Goal: Transaction & Acquisition: Obtain resource

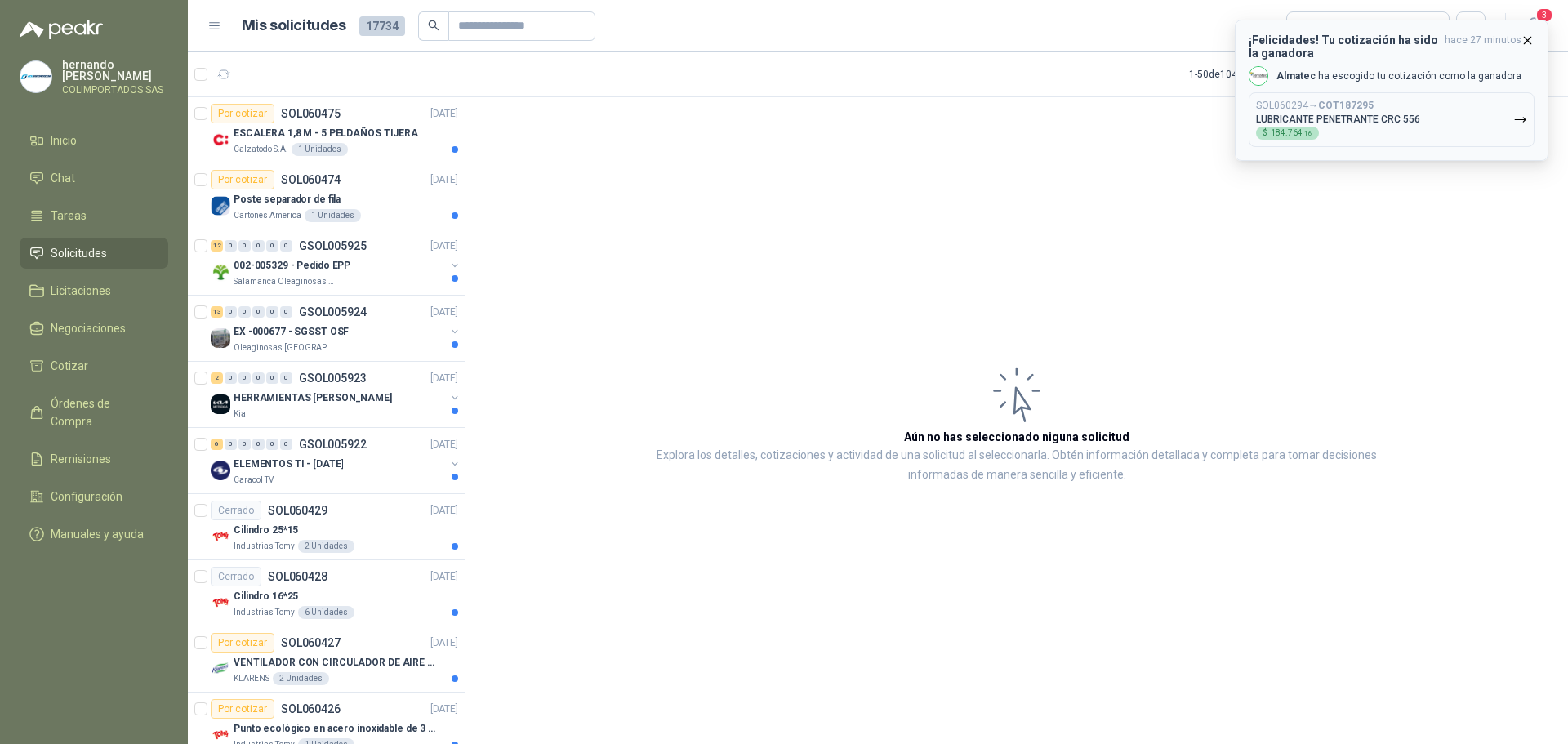
click at [1529, 38] on icon "button" at bounding box center [1527, 40] width 14 height 14
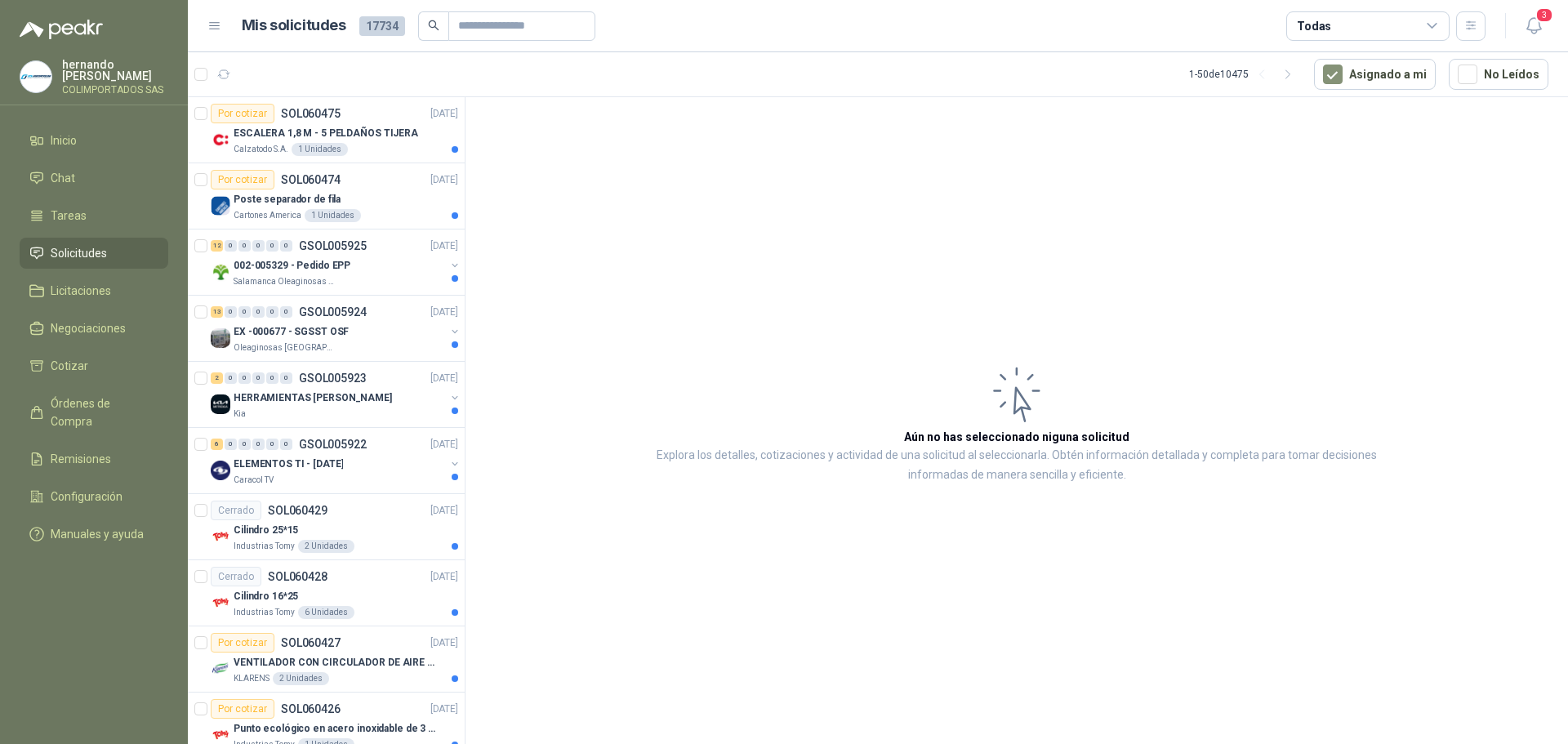
click at [102, 246] on span "Solicitudes" at bounding box center [79, 253] width 57 height 18
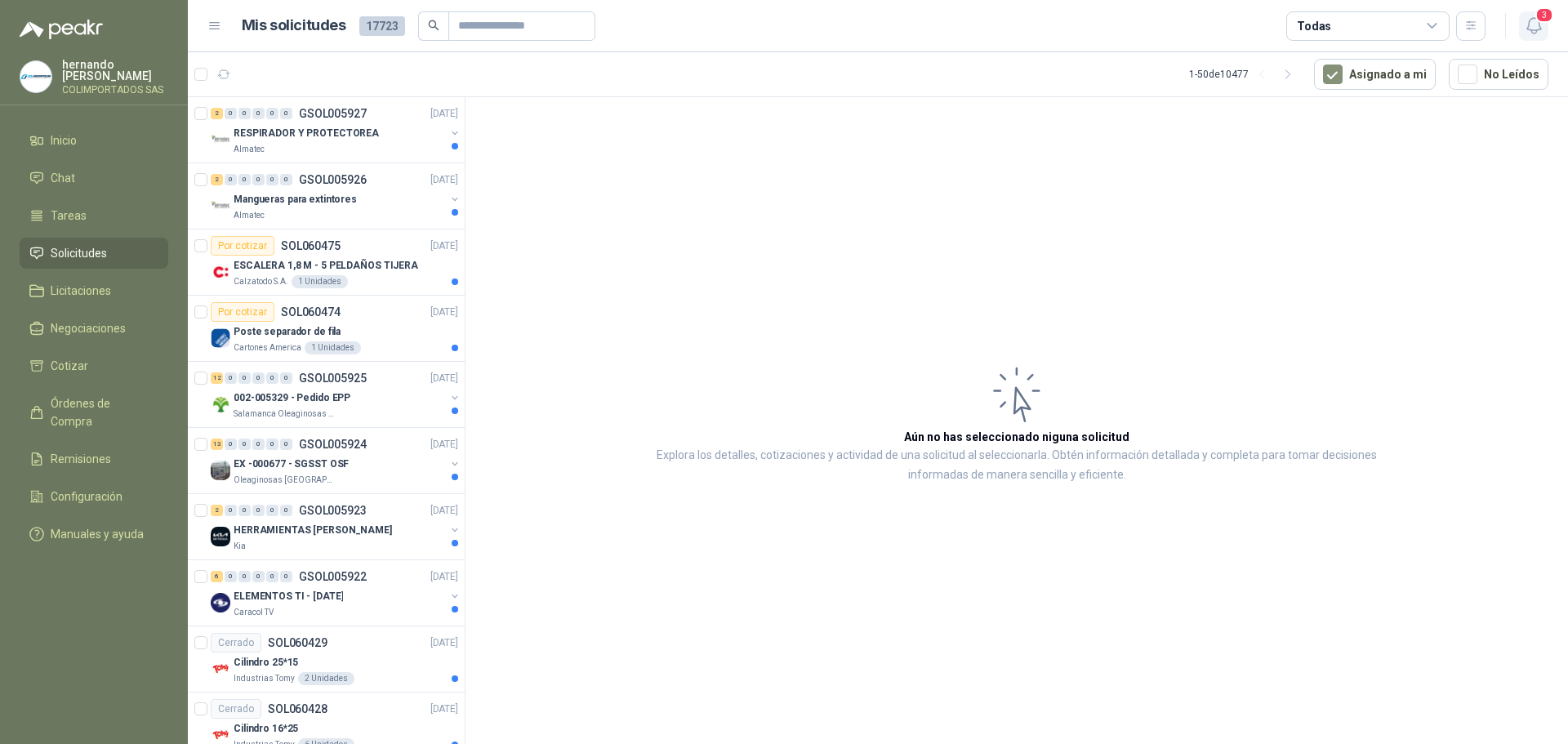
click at [1537, 27] on icon "button" at bounding box center [1534, 26] width 20 height 20
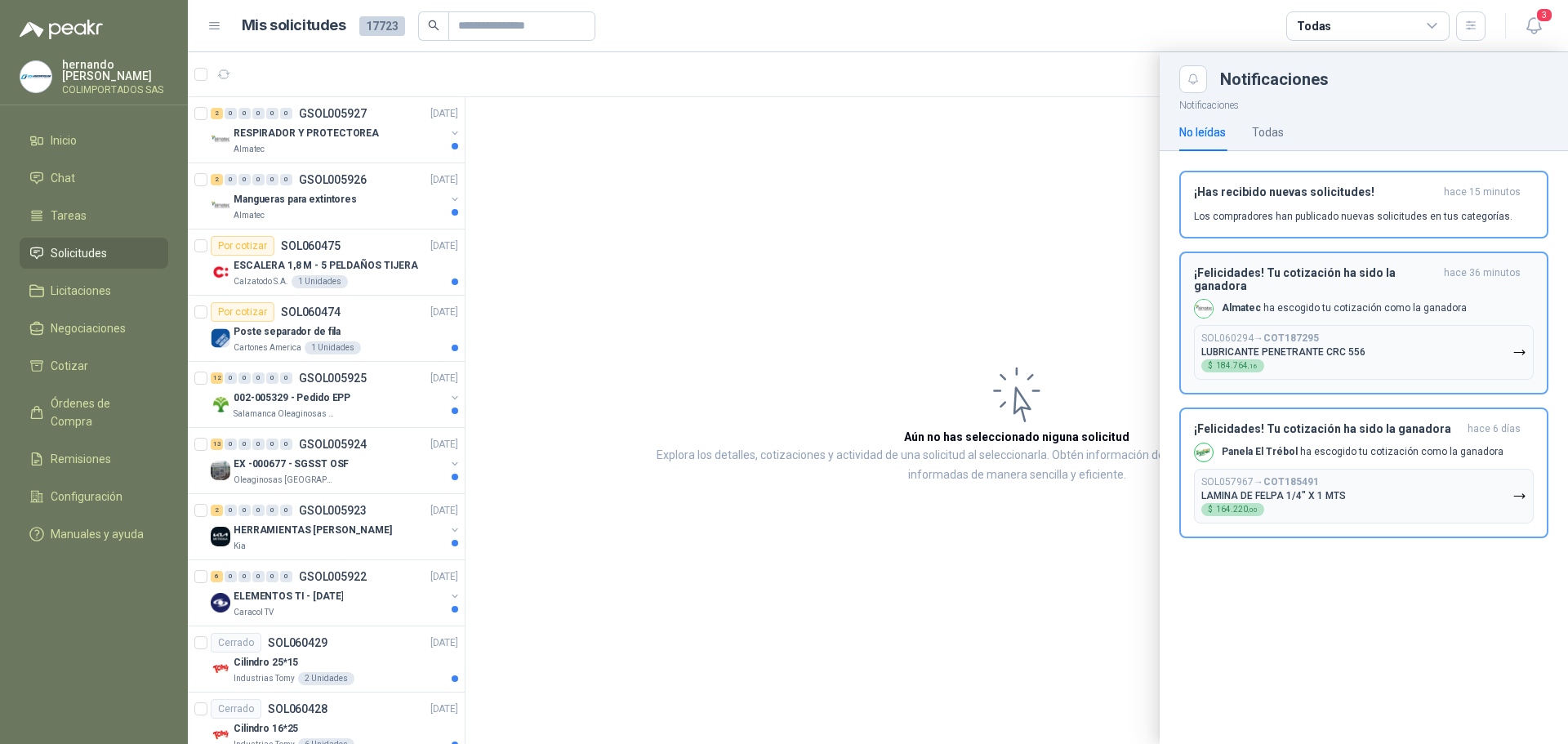
click at [1402, 310] on div "¡Felicidades! Tu cotización ha sido la ganadora hace 36 minutos Almatec [PERSON…" at bounding box center [1363, 323] width 339 height 113
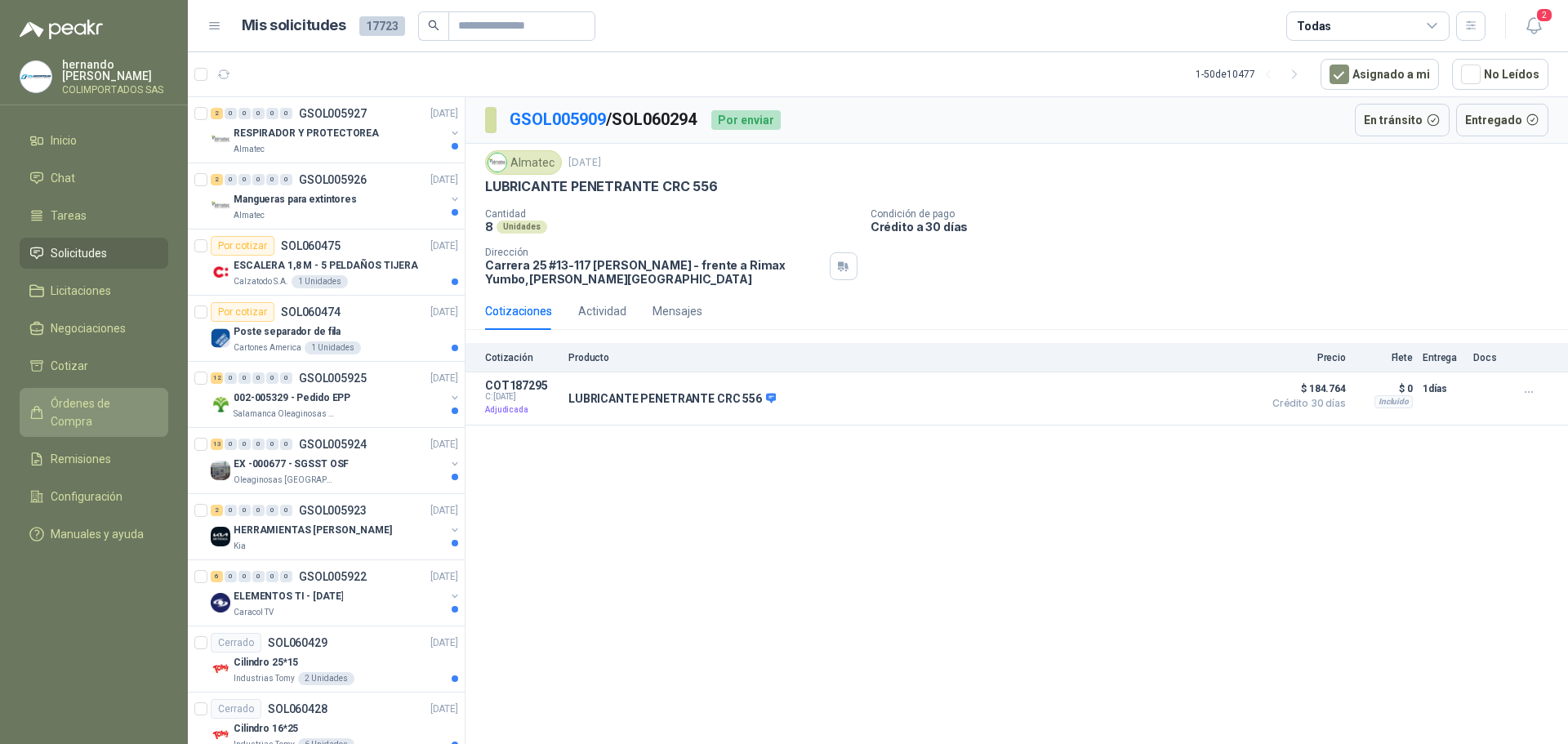
click at [88, 400] on span "Órdenes de Compra" at bounding box center [102, 412] width 102 height 36
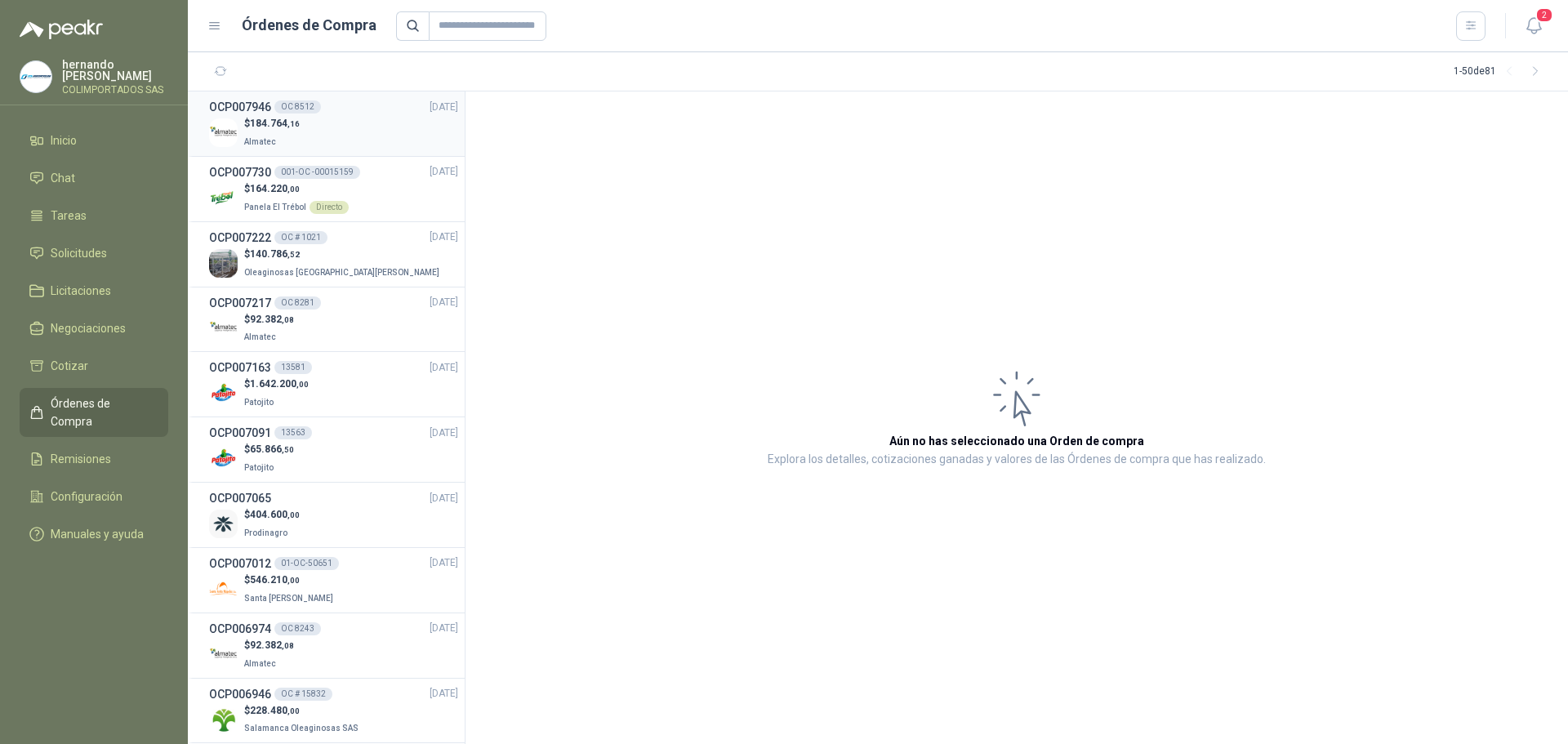
click at [350, 118] on div "$ 184.764 ,16 Almatec" at bounding box center [334, 133] width 249 height 34
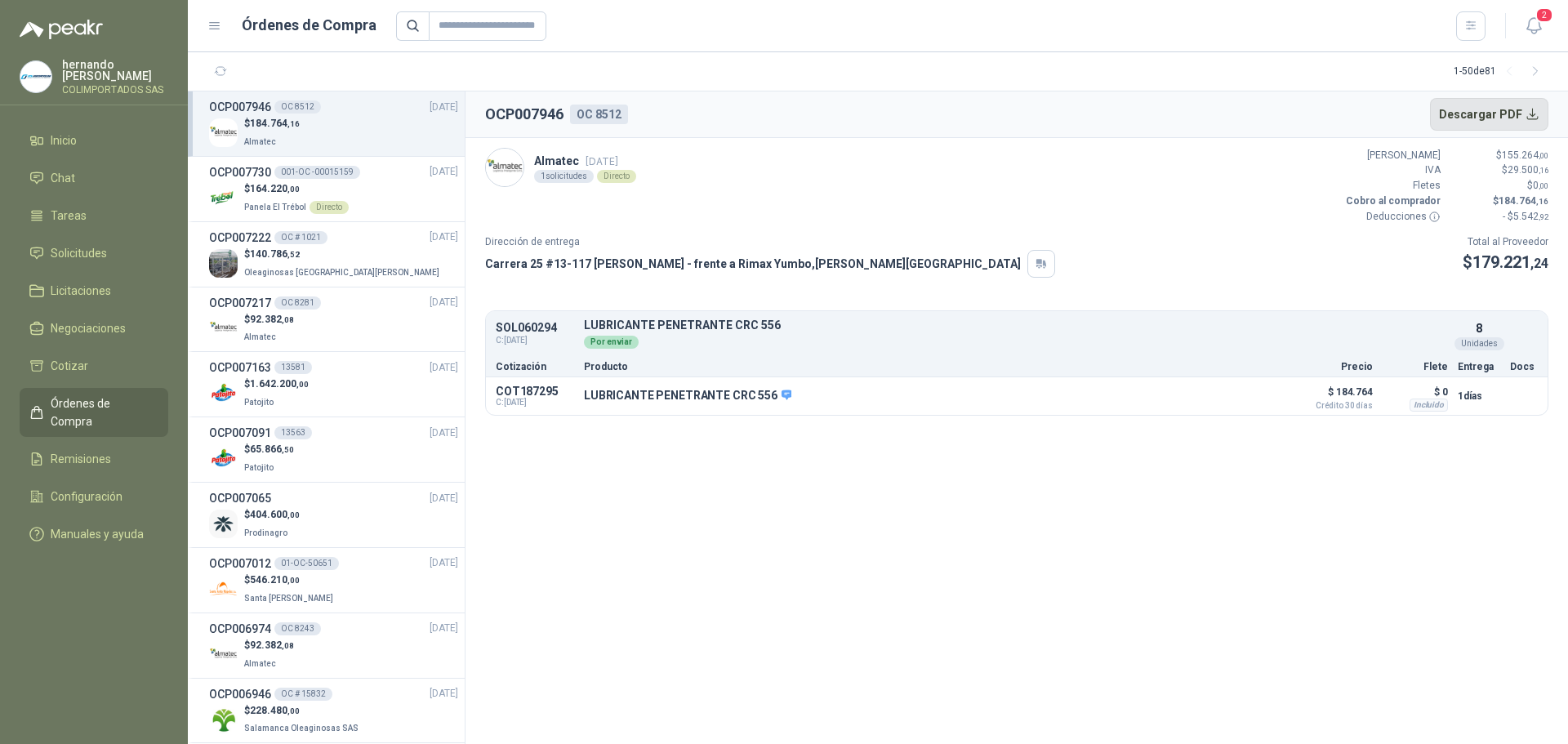
click at [1534, 111] on button "Descargar PDF" at bounding box center [1489, 114] width 119 height 33
click at [118, 450] on li "Remisiones" at bounding box center [93, 459] width 129 height 18
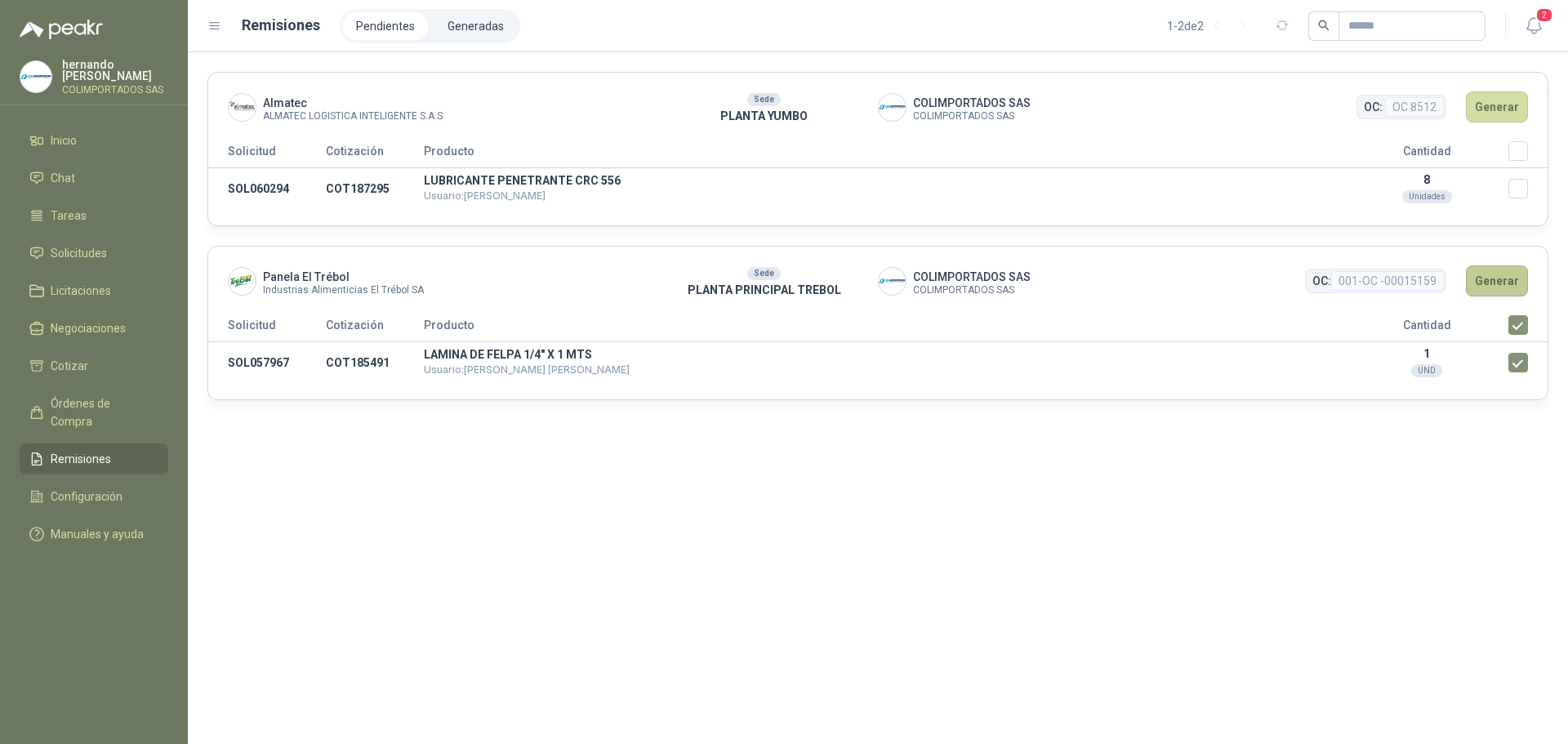
click at [1501, 279] on button "Generar" at bounding box center [1497, 281] width 62 height 31
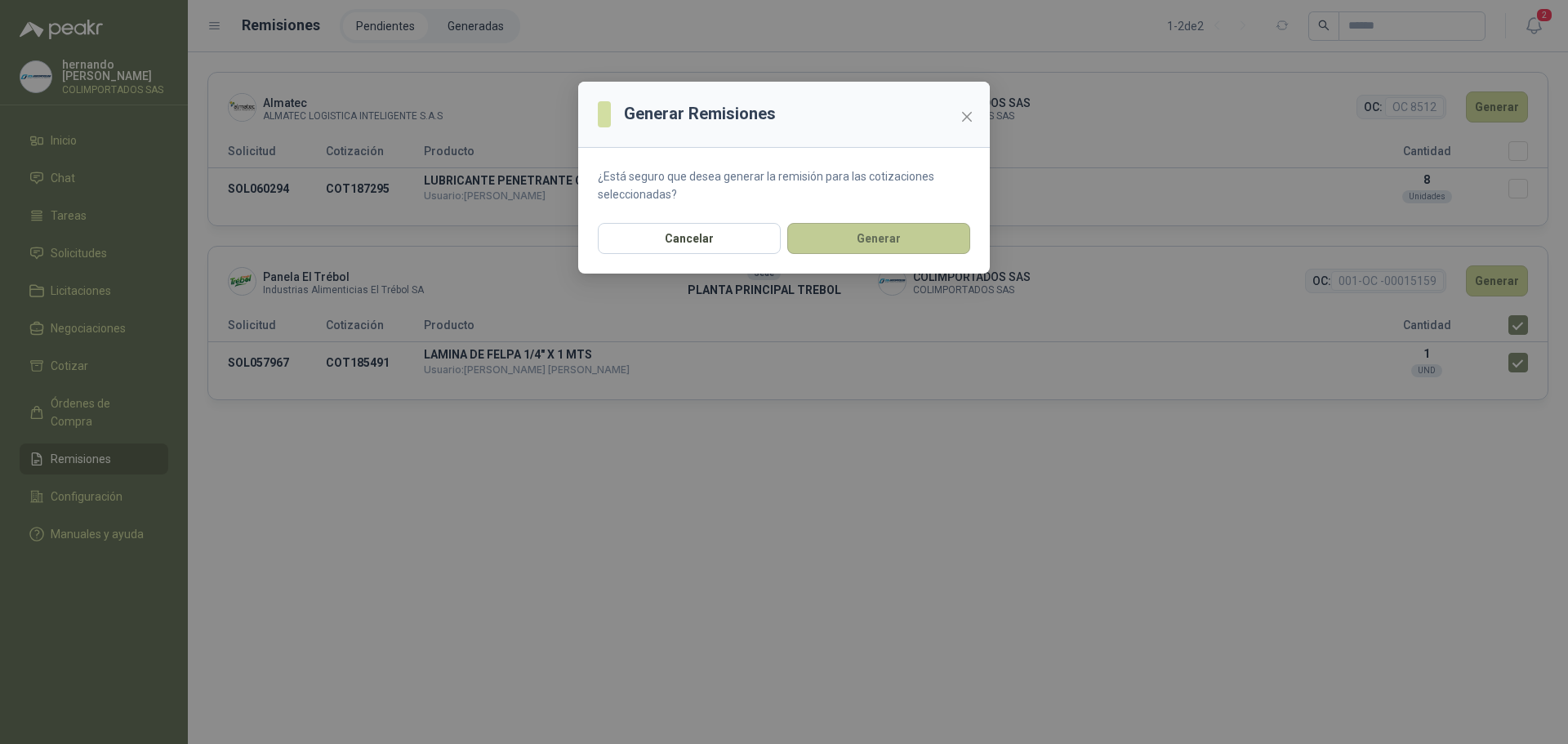
click at [866, 238] on button "Generar" at bounding box center [879, 239] width 183 height 31
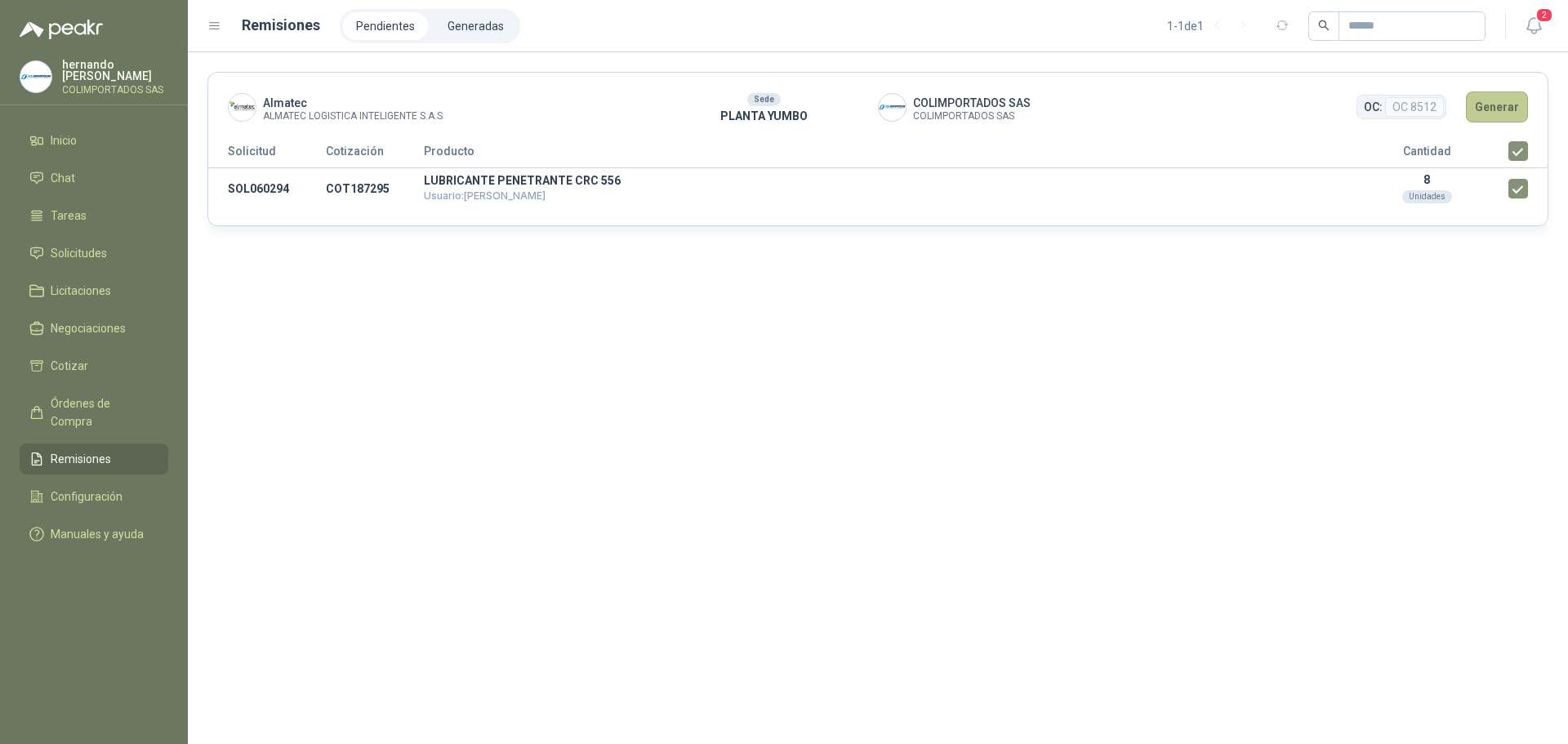
click at [1497, 110] on button "Generar" at bounding box center [1497, 107] width 62 height 31
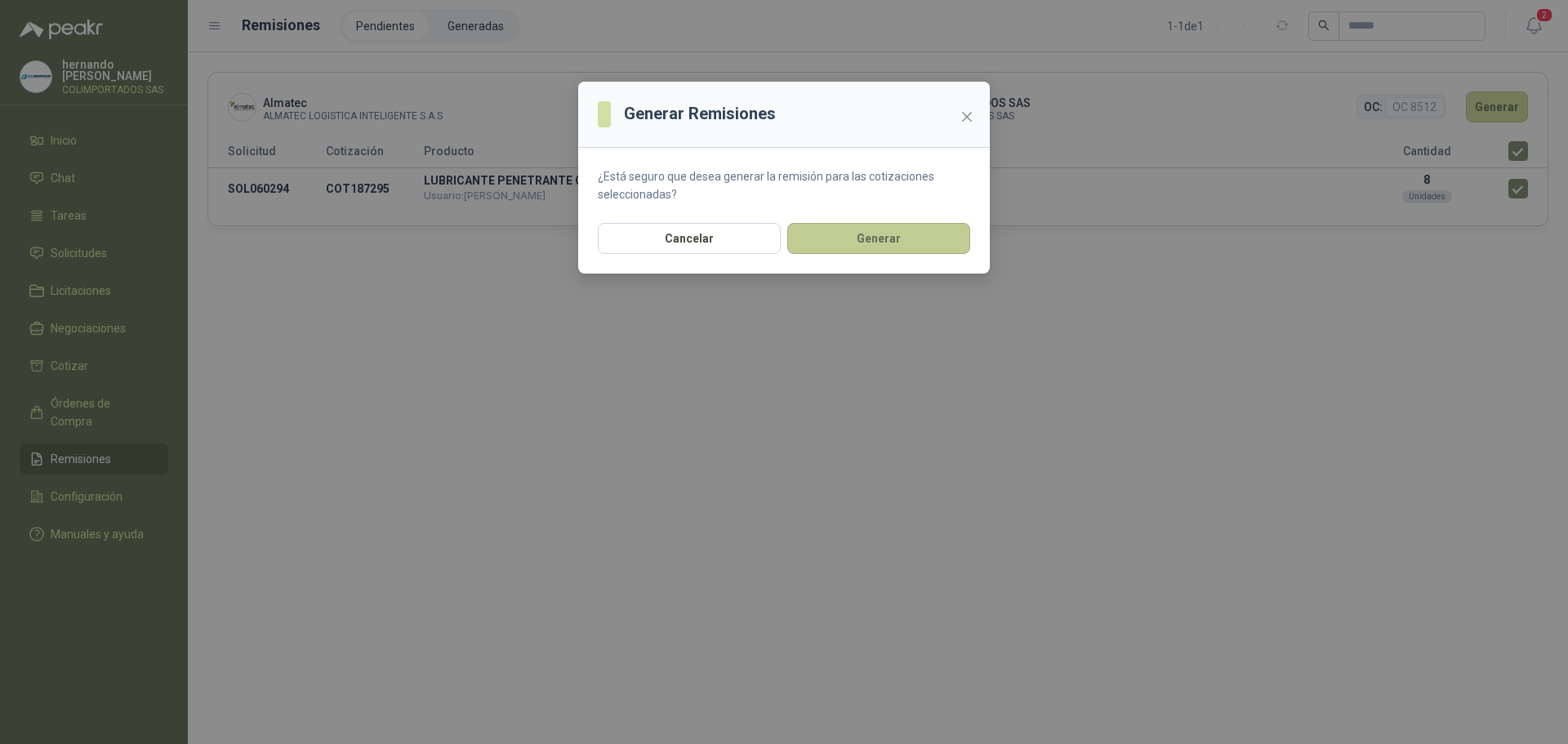
click at [919, 239] on button "Generar" at bounding box center [879, 239] width 183 height 31
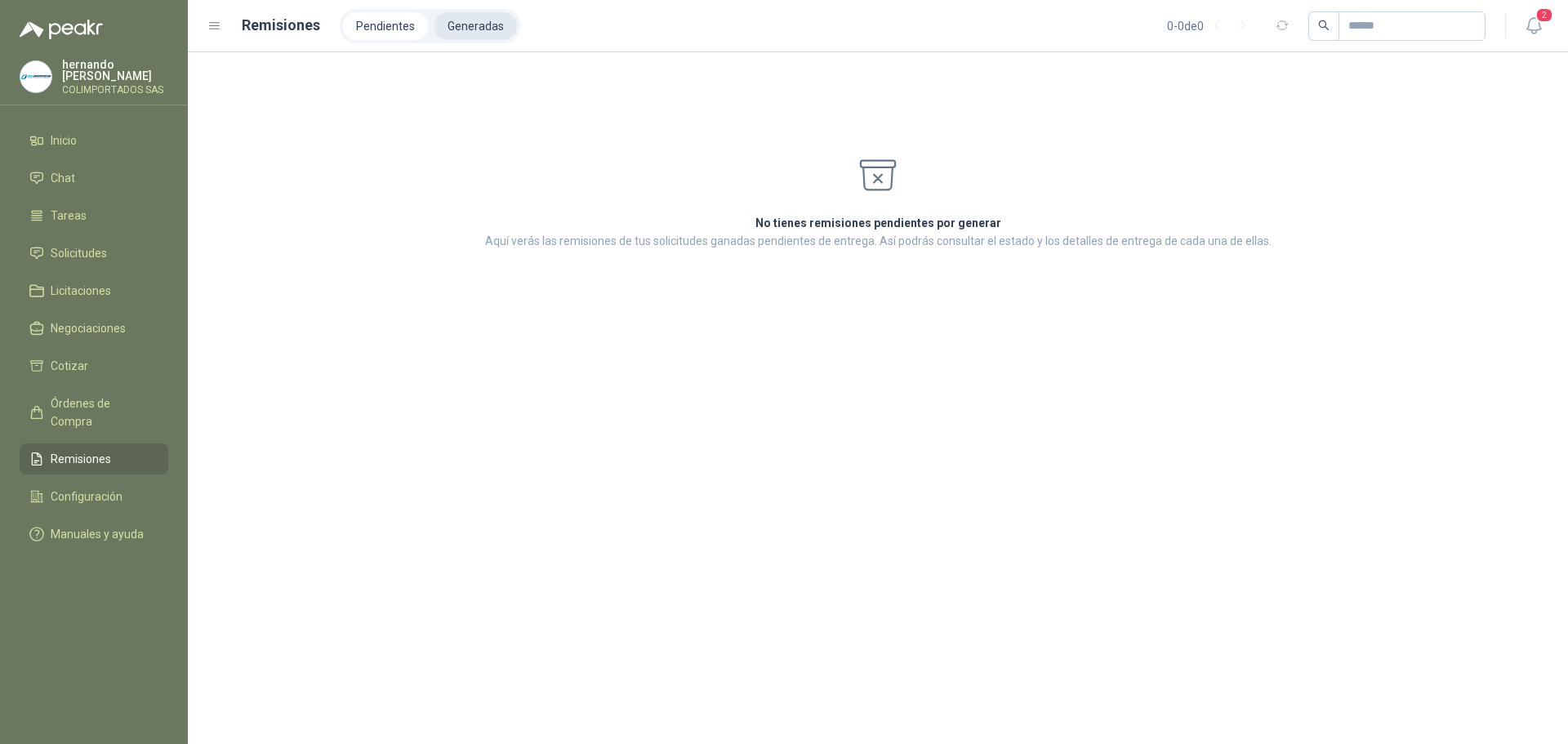
click at [483, 17] on li "Generadas" at bounding box center [476, 26] width 82 height 27
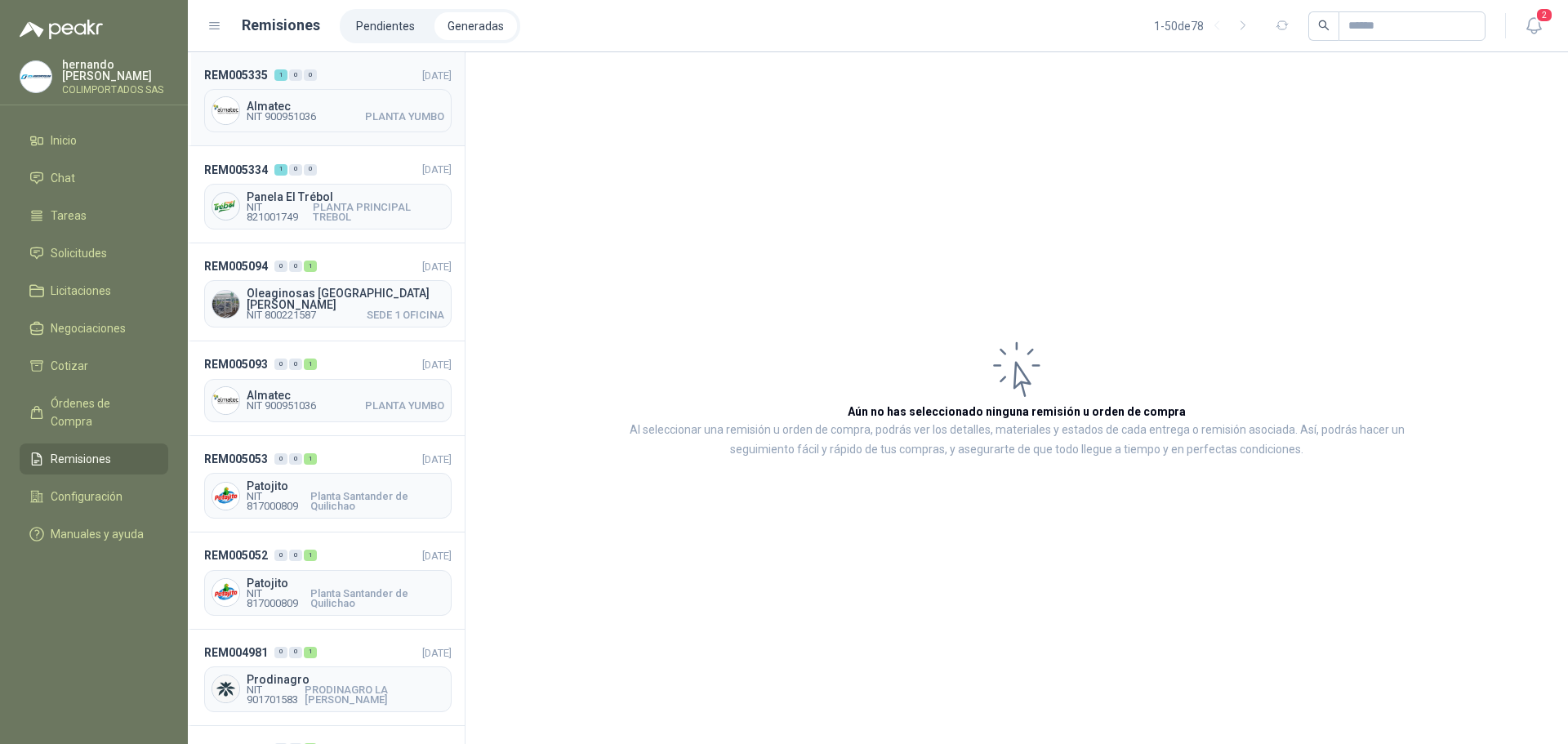
click at [349, 80] on header "REM005335 1 0 0 [DATE]" at bounding box center [328, 75] width 247 height 18
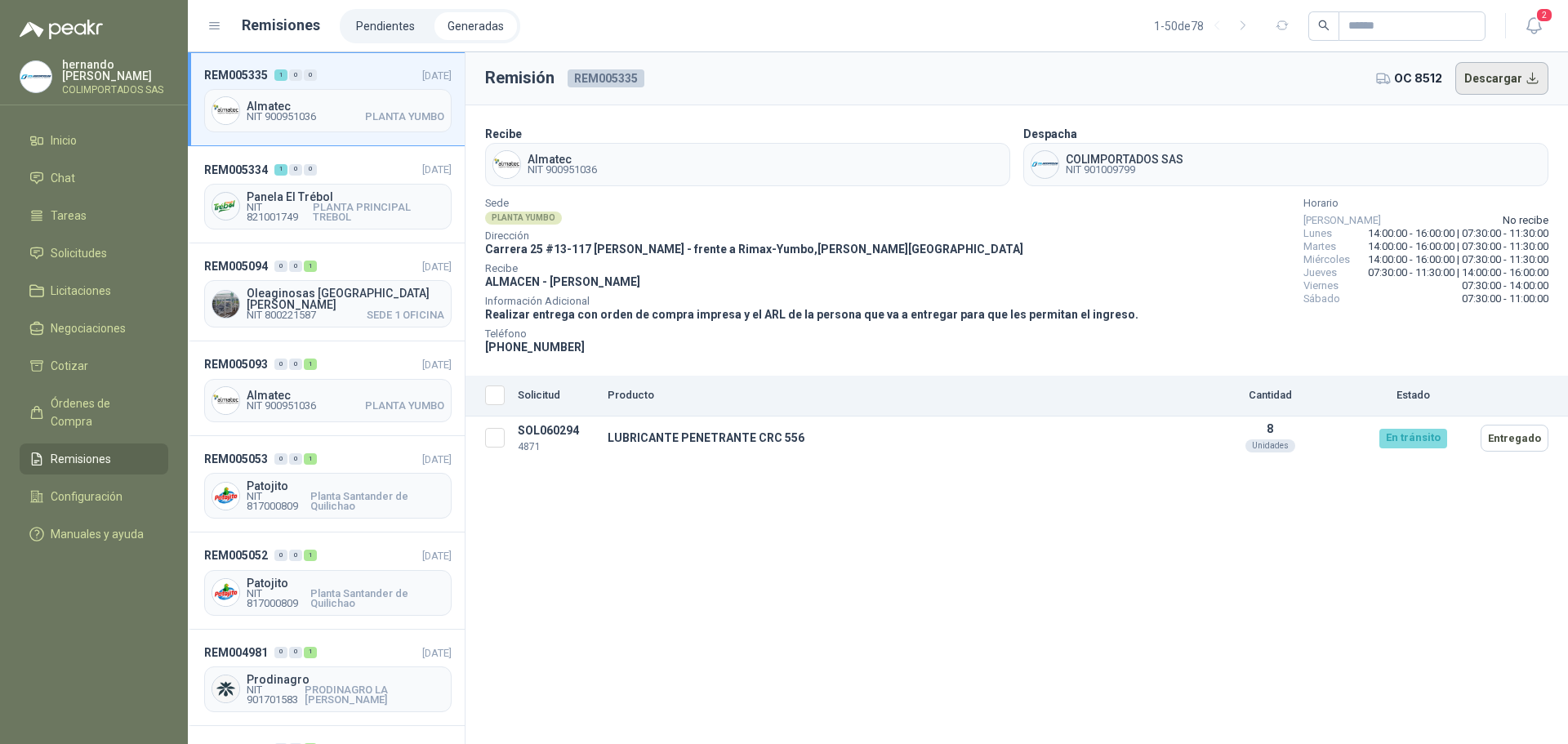
click at [1530, 81] on button "Descargar" at bounding box center [1502, 79] width 94 height 33
